Goal: Information Seeking & Learning: Learn about a topic

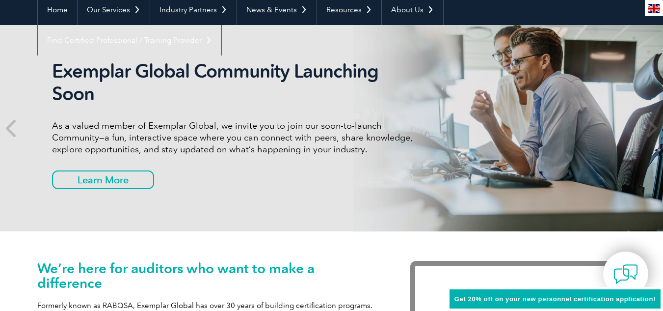
scroll to position [98, 0]
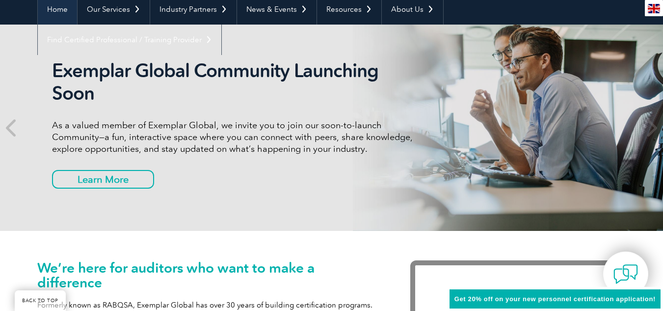
click at [60, 9] on link "Home" at bounding box center [57, 9] width 39 height 30
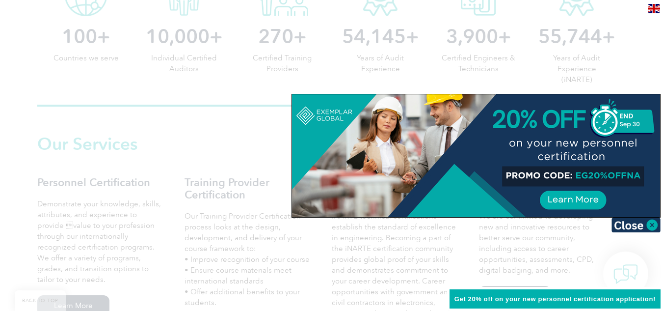
scroll to position [589, 0]
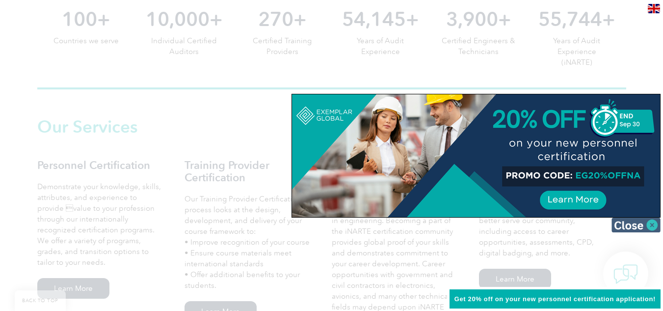
click at [652, 225] on img at bounding box center [635, 224] width 49 height 15
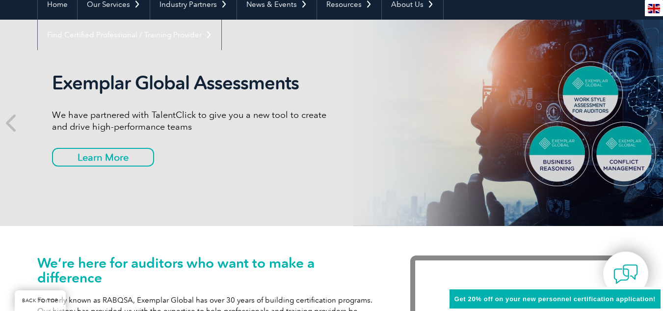
scroll to position [0, 0]
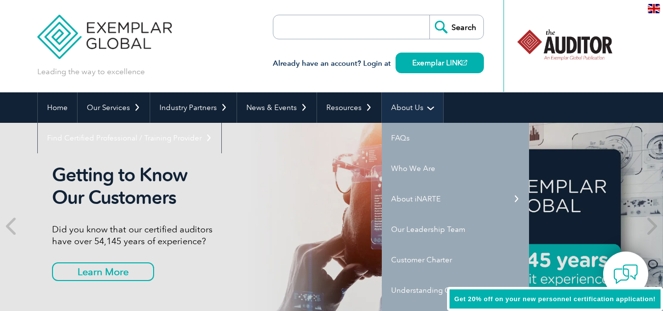
click at [418, 106] on link "About Us" at bounding box center [412, 107] width 61 height 30
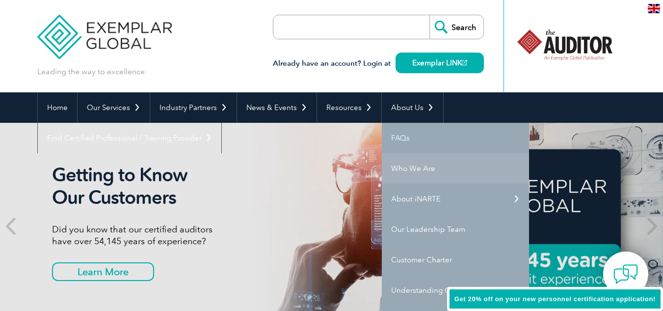
click at [409, 170] on link "Who We Are" at bounding box center [455, 168] width 147 height 30
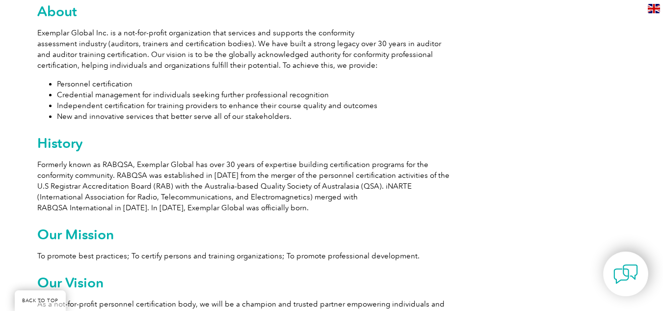
scroll to position [589, 0]
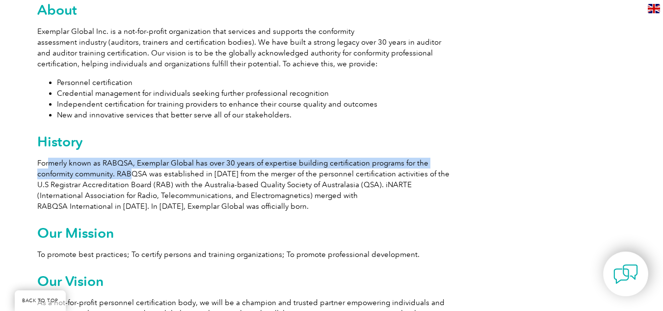
drag, startPoint x: 48, startPoint y: 162, endPoint x: 130, endPoint y: 172, distance: 83.0
click at [130, 172] on p "Formerly known as RABQSA, Exemplar Global has over 30 years of expertise buildi…" at bounding box center [243, 185] width 412 height 54
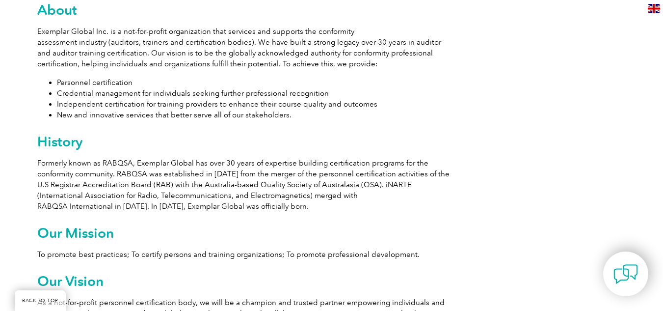
click at [208, 205] on p "Formerly known as RABQSA, Exemplar Global has over 30 years of expertise buildi…" at bounding box center [243, 185] width 412 height 54
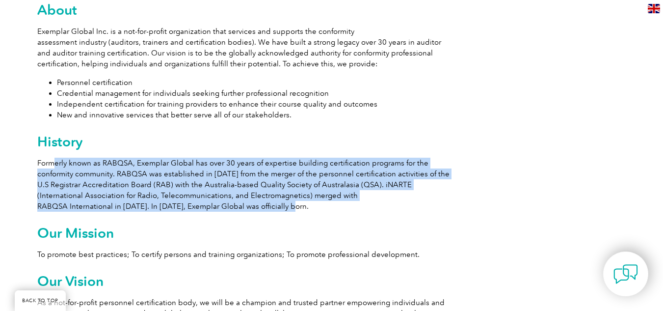
drag, startPoint x: 288, startPoint y: 203, endPoint x: 56, endPoint y: 164, distance: 234.3
click at [56, 164] on p "Formerly known as RABQSA, Exemplar Global has over 30 years of expertise buildi…" at bounding box center [243, 185] width 412 height 54
click at [160, 210] on p "Formerly known as RABQSA, Exemplar Global has over 30 years of expertise buildi…" at bounding box center [243, 185] width 412 height 54
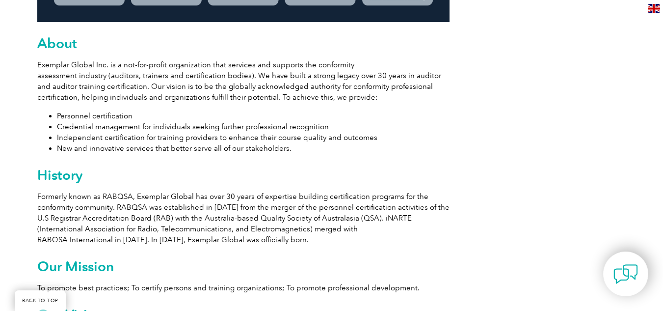
scroll to position [638, 0]
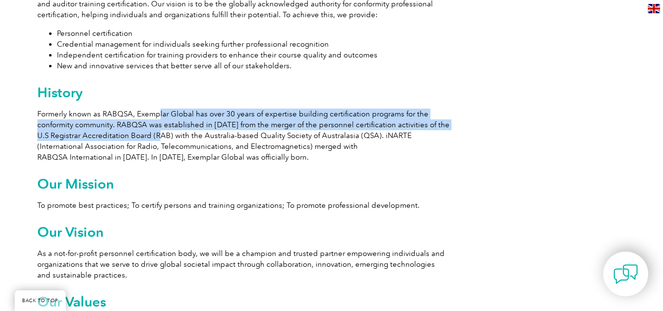
drag, startPoint x: 153, startPoint y: 134, endPoint x: 156, endPoint y: 117, distance: 17.4
click at [156, 117] on p "Formerly known as RABQSA, Exemplar Global has over 30 years of expertise buildi…" at bounding box center [243, 135] width 412 height 54
click at [139, 134] on p "Formerly known as RABQSA, Exemplar Global has over 30 years of expertise buildi…" at bounding box center [243, 135] width 412 height 54
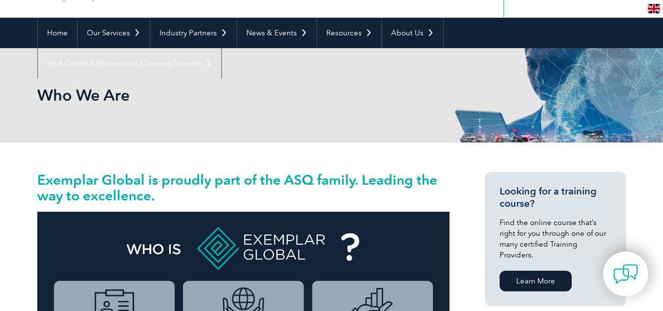
scroll to position [0, 0]
